Goal: Entertainment & Leisure: Consume media (video, audio)

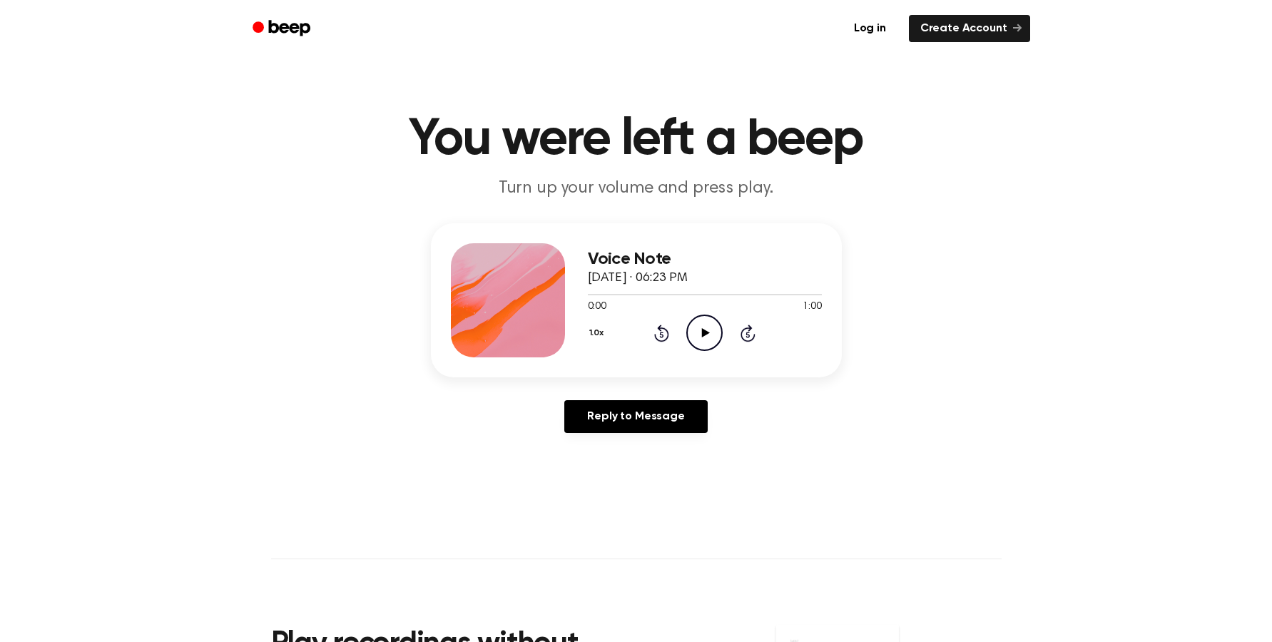
click at [708, 333] on icon at bounding box center [706, 332] width 8 height 9
click at [661, 337] on icon "Rewind 5 seconds" at bounding box center [661, 333] width 16 height 19
click at [661, 334] on icon "Rewind 5 seconds" at bounding box center [661, 333] width 16 height 19
click at [662, 334] on icon "Rewind 5 seconds" at bounding box center [661, 333] width 16 height 19
click at [706, 333] on icon at bounding box center [704, 332] width 6 height 9
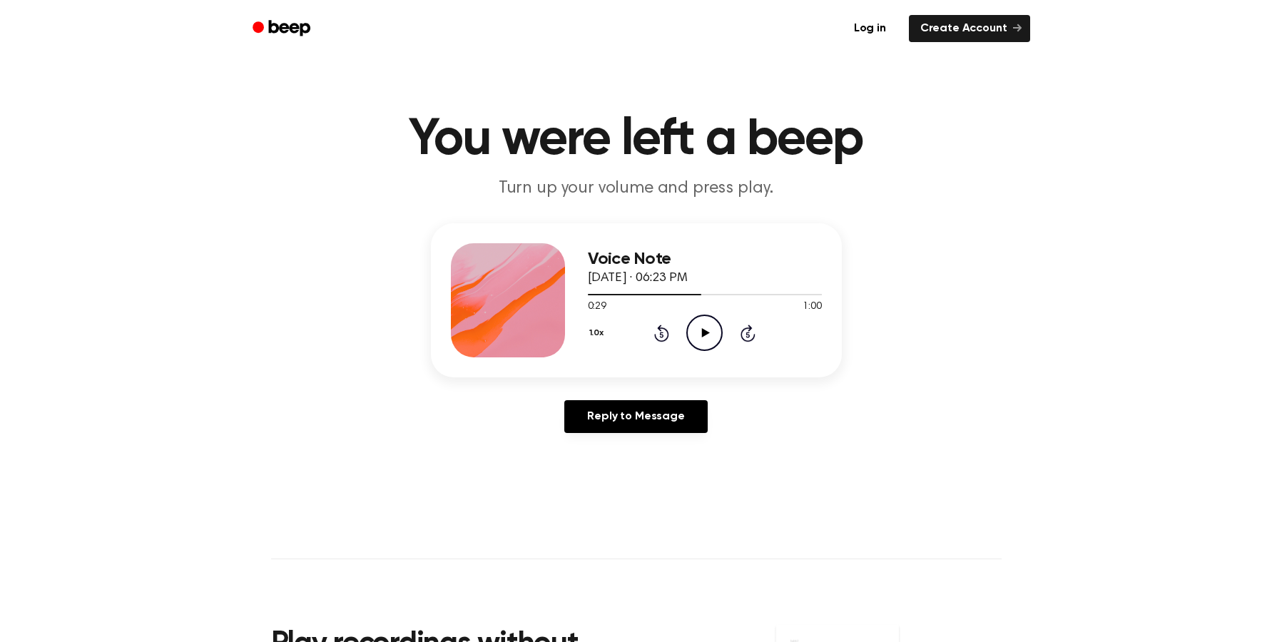
click at [660, 333] on icon "Rewind 5 seconds" at bounding box center [661, 333] width 16 height 19
click at [703, 329] on icon at bounding box center [706, 332] width 8 height 9
click at [706, 334] on icon at bounding box center [704, 332] width 6 height 9
click at [700, 337] on icon "Play Audio" at bounding box center [704, 333] width 36 height 36
click at [708, 332] on icon "Pause Audio" at bounding box center [704, 333] width 36 height 36
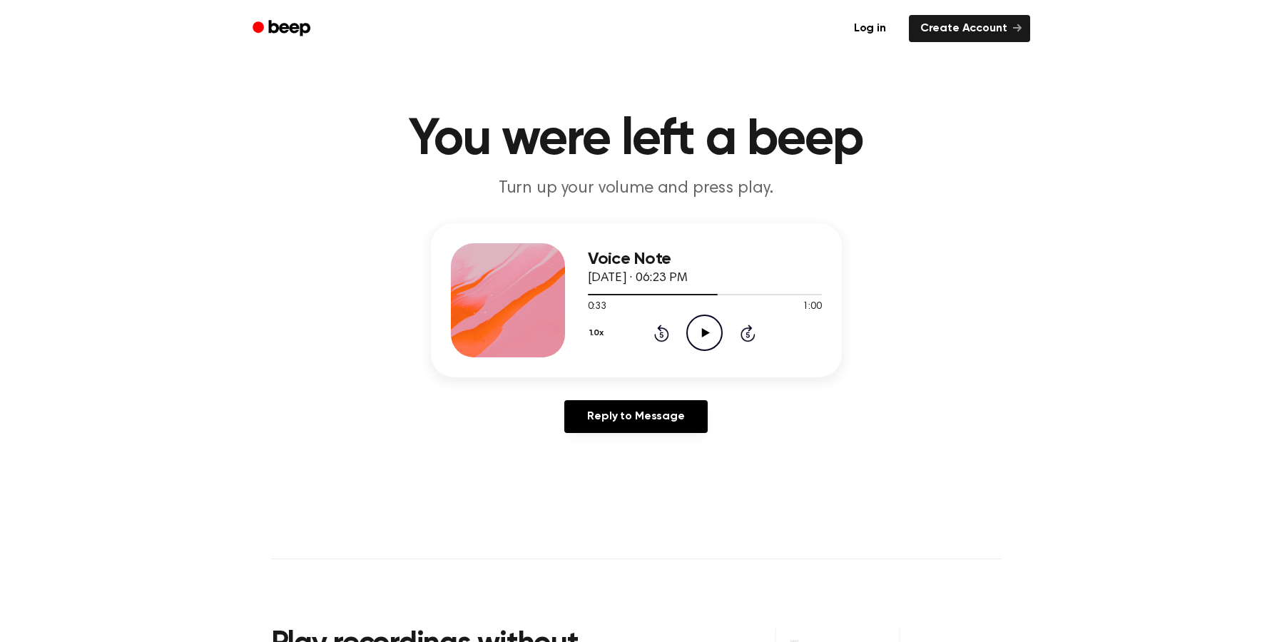
click at [663, 335] on icon at bounding box center [662, 335] width 4 height 6
click at [700, 335] on icon "Play Audio" at bounding box center [704, 333] width 36 height 36
click at [707, 332] on icon at bounding box center [704, 332] width 6 height 9
click at [660, 335] on icon at bounding box center [662, 335] width 4 height 6
click at [660, 333] on icon at bounding box center [662, 335] width 4 height 6
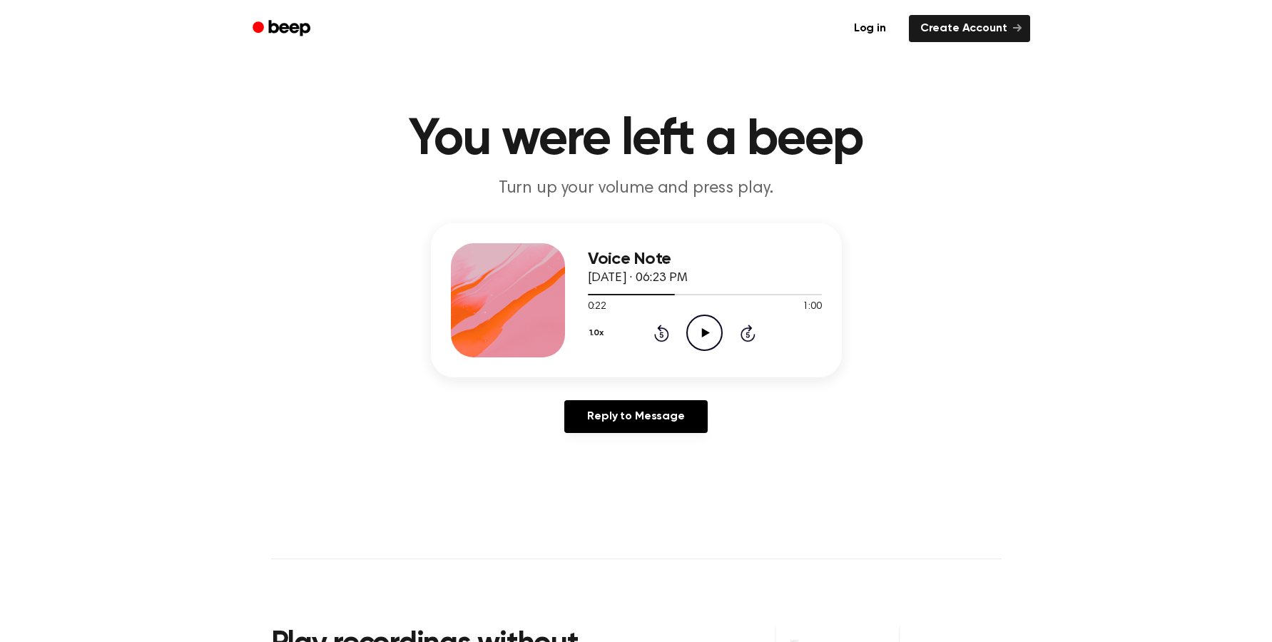
click at [706, 332] on icon at bounding box center [706, 332] width 8 height 9
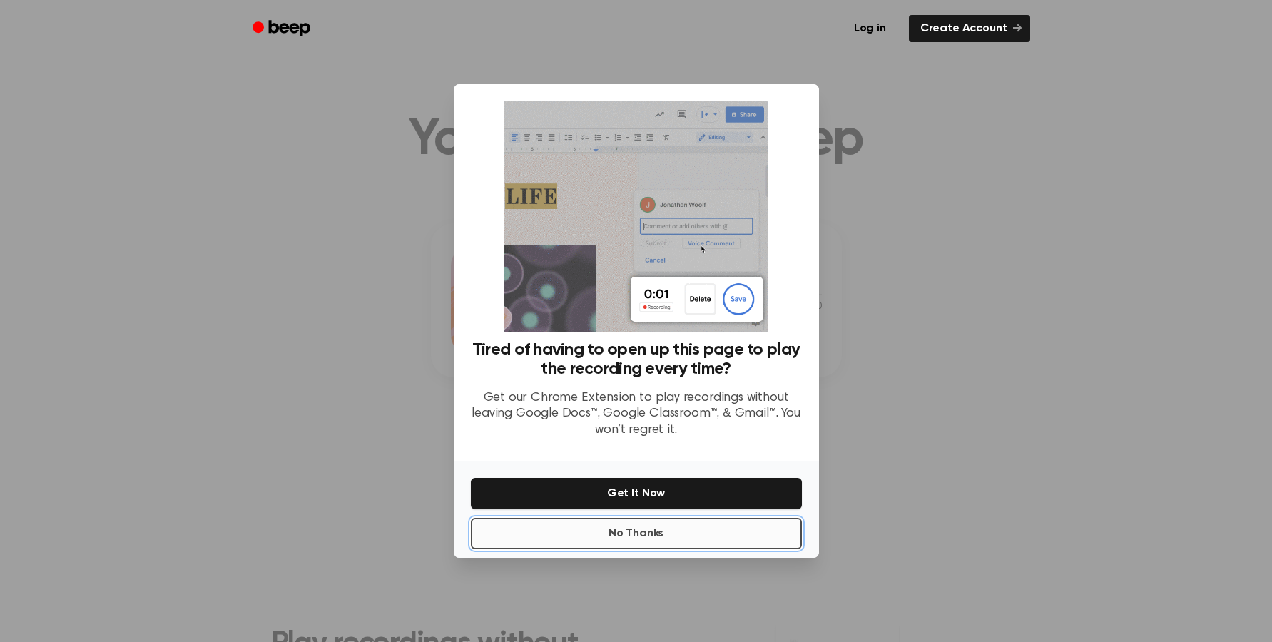
click at [653, 540] on button "No Thanks" at bounding box center [636, 533] width 331 height 31
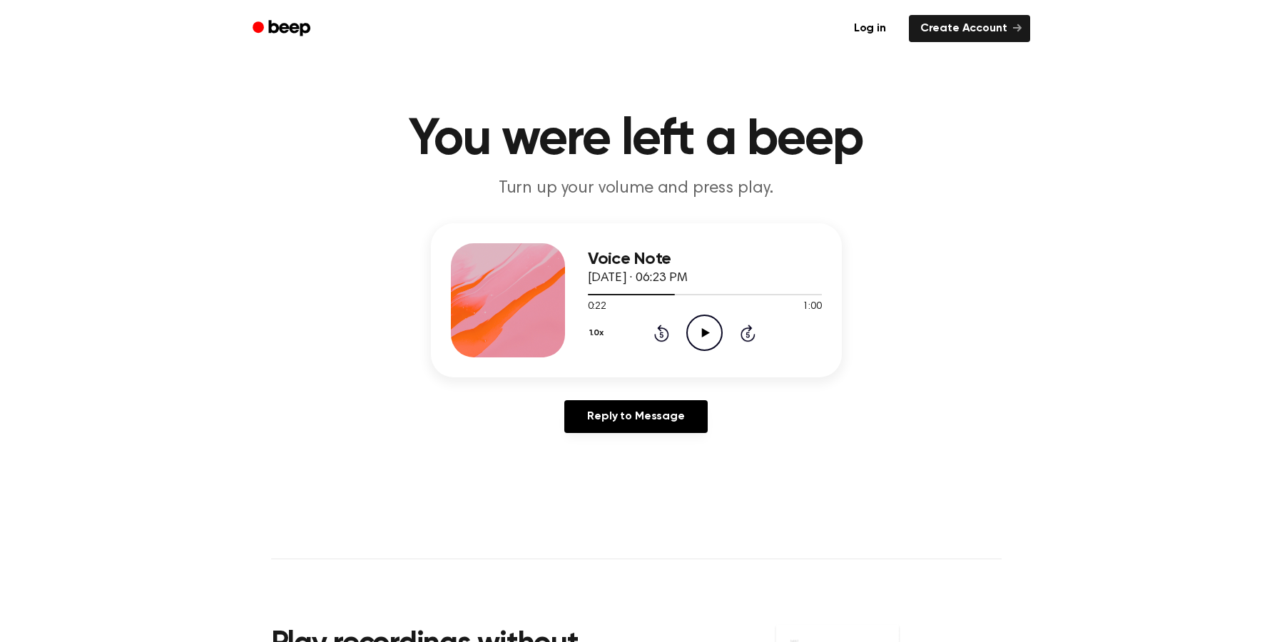
click at [715, 329] on icon "Play Audio" at bounding box center [704, 333] width 36 height 36
click at [705, 337] on icon "Pause Audio" at bounding box center [704, 333] width 36 height 36
click at [691, 295] on span at bounding box center [694, 294] width 11 height 11
click at [707, 334] on icon at bounding box center [706, 332] width 8 height 9
click at [705, 332] on icon at bounding box center [704, 332] width 6 height 9
